Goal: Task Accomplishment & Management: Complete application form

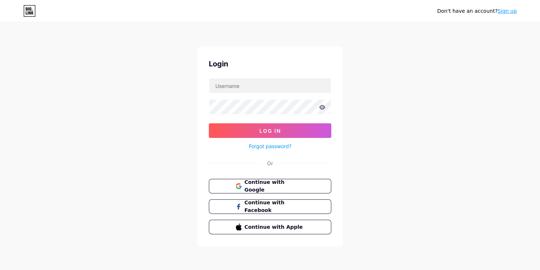
click at [289, 192] on div "Continue with Google Continue with Facebook Continue with Apple" at bounding box center [270, 206] width 122 height 55
click at [291, 190] on button "Continue with Google" at bounding box center [270, 186] width 124 height 15
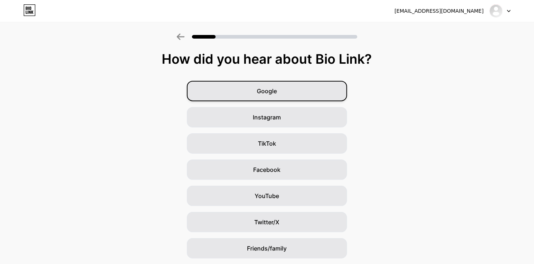
click at [316, 90] on div "Google" at bounding box center [267, 91] width 160 height 20
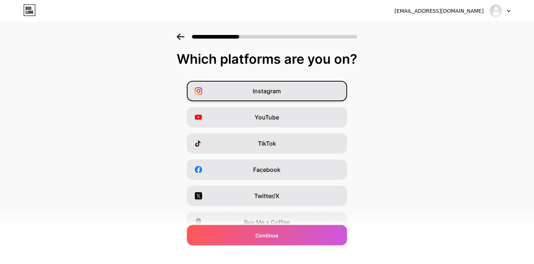
click at [296, 95] on div "Instagram" at bounding box center [267, 91] width 160 height 20
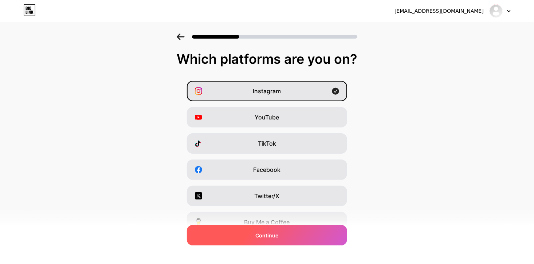
click at [277, 231] on div "Continue" at bounding box center [267, 235] width 160 height 20
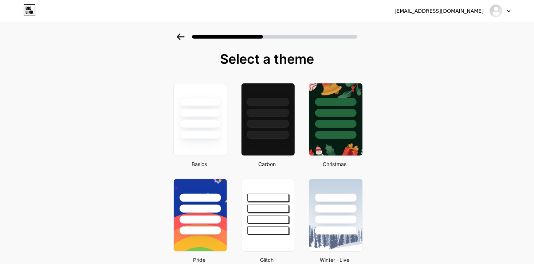
click at [276, 106] on div at bounding box center [268, 110] width 53 height 55
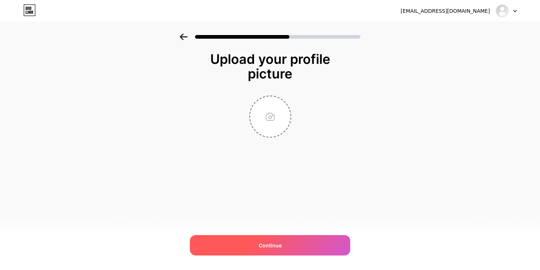
click at [286, 244] on div "Continue" at bounding box center [270, 245] width 160 height 20
click at [288, 241] on div "Continue" at bounding box center [270, 245] width 160 height 20
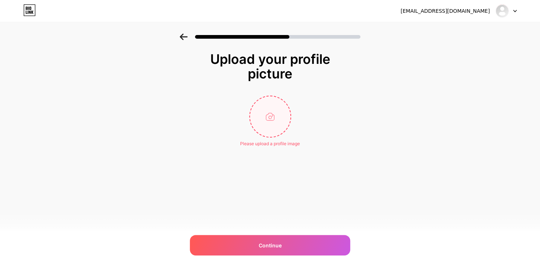
click at [275, 116] on input "file" at bounding box center [270, 116] width 40 height 40
